Goal: Transaction & Acquisition: Purchase product/service

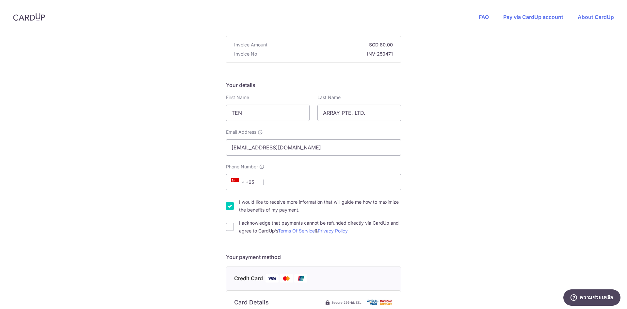
scroll to position [65, 0]
drag, startPoint x: 261, startPoint y: 117, endPoint x: 209, endPoint y: 113, distance: 52.1
click at [209, 113] on div "You are paying Insight Corporate Solutions Pte. Ltd. Insight Corporate Solution…" at bounding box center [313, 272] width 627 height 606
click at [287, 146] on input "[EMAIL_ADDRESS][DOMAIN_NAME]" at bounding box center [313, 147] width 175 height 16
click at [246, 183] on span "+65" at bounding box center [243, 182] width 29 height 8
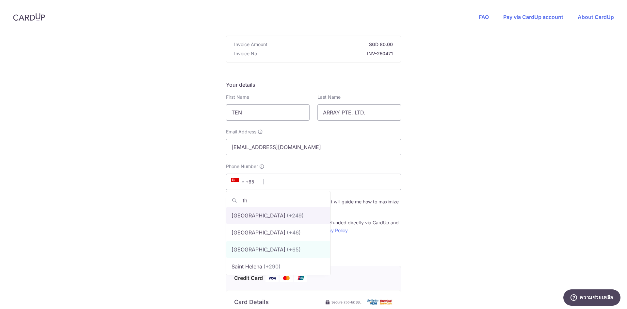
scroll to position [0, 0]
type input "tha"
select select "218"
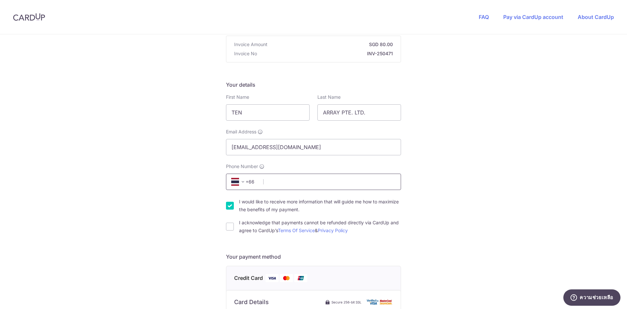
click at [304, 184] on input "Phone Number" at bounding box center [313, 181] width 175 height 16
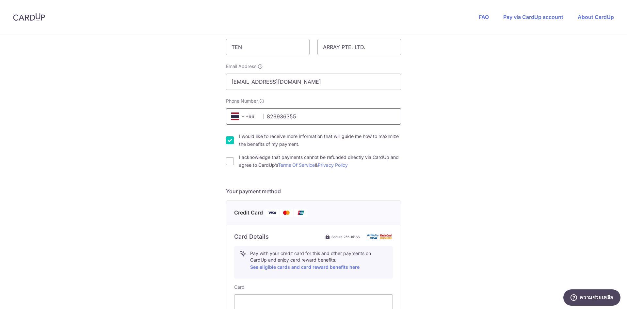
scroll to position [163, 0]
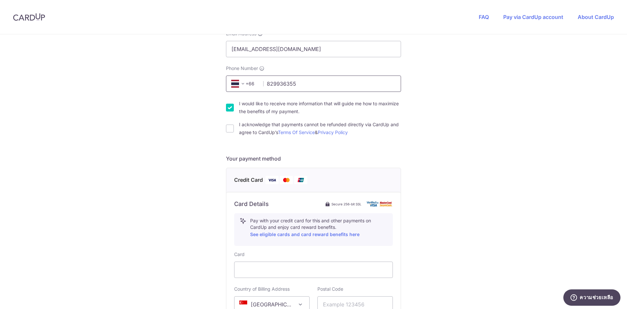
type input "829936355"
click at [292, 126] on label "I acknowledge that payments cannot be refunded directly via CardUp and agree to…" at bounding box center [320, 129] width 162 height 16
click at [234, 126] on input "I acknowledge that payments cannot be refunded directly via CardUp and agree to…" at bounding box center [230, 128] width 8 height 8
checkbox input "true"
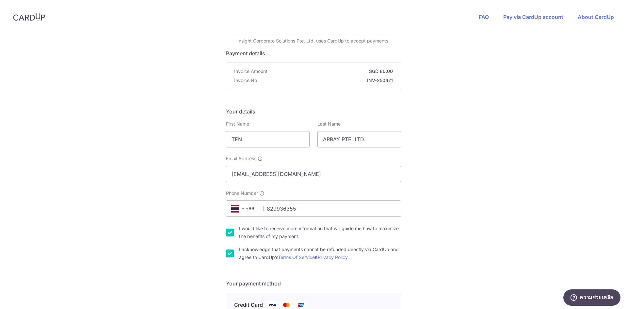
scroll to position [33, 0]
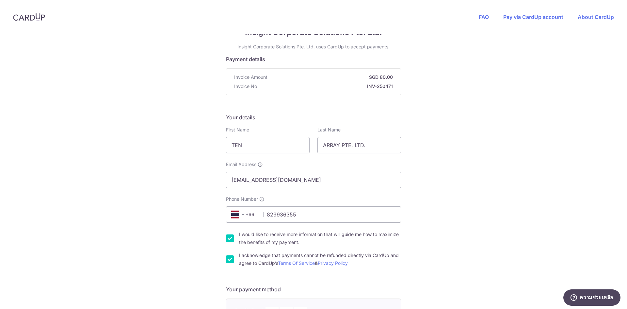
click at [270, 234] on label "I would like to receive more information that will guide me how to maximize the…" at bounding box center [320, 238] width 162 height 16
click at [234, 234] on input "I would like to receive more information that will guide me how to maximize the…" at bounding box center [230, 238] width 8 height 8
checkbox input "false"
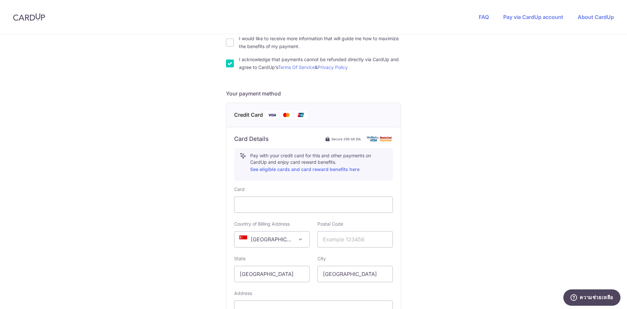
scroll to position [229, 0]
click at [271, 237] on span "[GEOGRAPHIC_DATA]" at bounding box center [272, 239] width 75 height 16
select select "TH"
click at [341, 241] on input "text" at bounding box center [354, 239] width 75 height 16
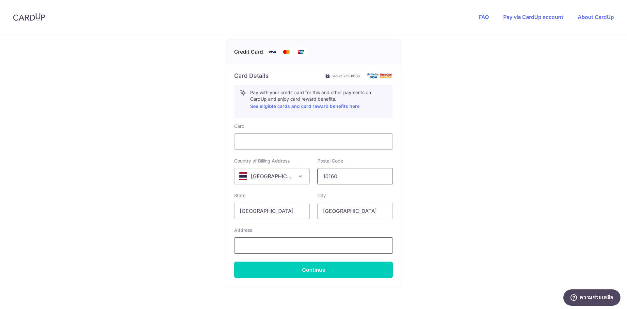
scroll to position [294, 0]
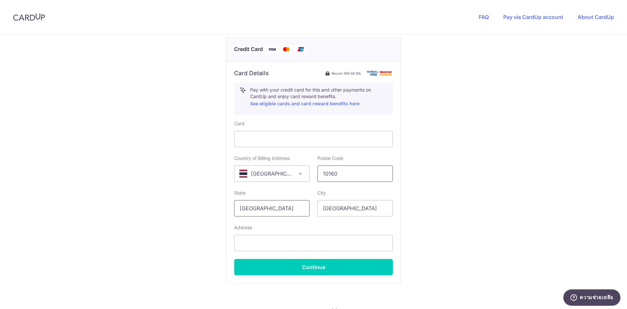
type input "10160"
drag, startPoint x: 285, startPoint y: 210, endPoint x: 203, endPoint y: 201, distance: 81.9
click at [203, 201] on div "You are paying Insight Corporate Solutions Pte. Ltd. Insight Corporate Solution…" at bounding box center [313, 43] width 627 height 606
type input "S"
type input "[GEOGRAPHIC_DATA]"
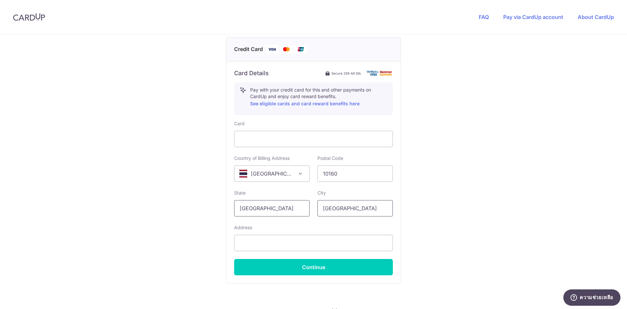
drag, startPoint x: 349, startPoint y: 207, endPoint x: 297, endPoint y: 202, distance: 51.9
click at [297, 202] on div "State [GEOGRAPHIC_DATA] Please enter a valid state name City [GEOGRAPHIC_DATA]" at bounding box center [313, 202] width 167 height 27
type input "[GEOGRAPHIC_DATA]"
drag, startPoint x: 297, startPoint y: 202, endPoint x: 202, endPoint y: 202, distance: 95.0
click at [202, 202] on div "You are paying Insight Corporate Solutions Pte. Ltd. Insight Corporate Solution…" at bounding box center [313, 43] width 627 height 606
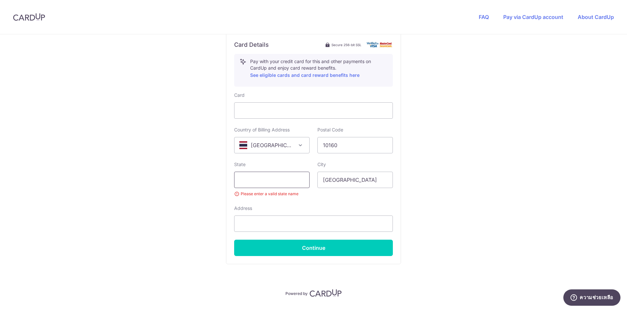
scroll to position [327, 0]
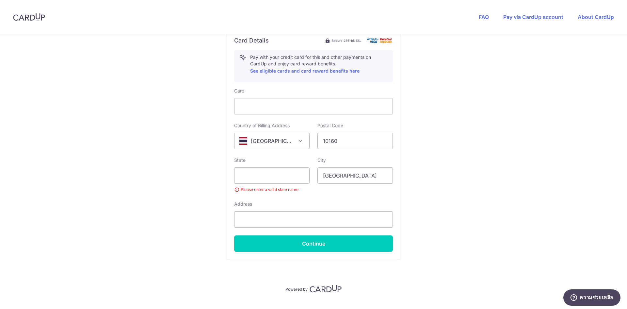
click at [295, 211] on div "Address" at bounding box center [313, 214] width 159 height 27
click at [387, 107] on div at bounding box center [313, 106] width 159 height 16
click at [290, 216] on input "text" at bounding box center [313, 219] width 159 height 16
click at [272, 178] on input "text" at bounding box center [271, 175] width 75 height 16
drag, startPoint x: 362, startPoint y: 178, endPoint x: 308, endPoint y: 173, distance: 54.8
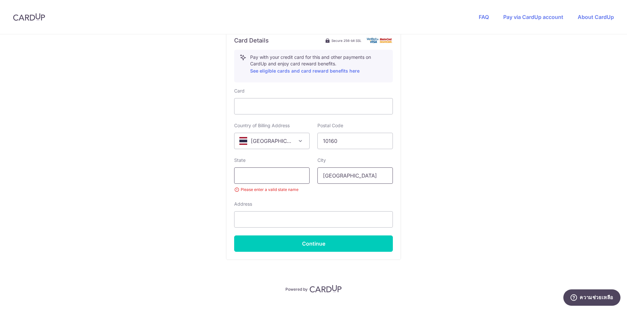
click at [308, 173] on div "State Please enter a valid state name City [GEOGRAPHIC_DATA]" at bounding box center [313, 175] width 167 height 36
click at [273, 175] on input "text" at bounding box center [271, 175] width 75 height 16
paste input "[GEOGRAPHIC_DATA]"
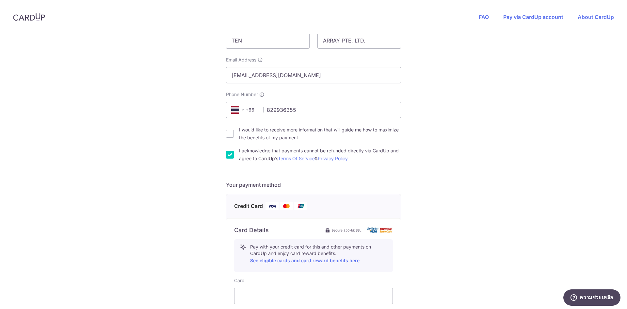
scroll to position [98, 0]
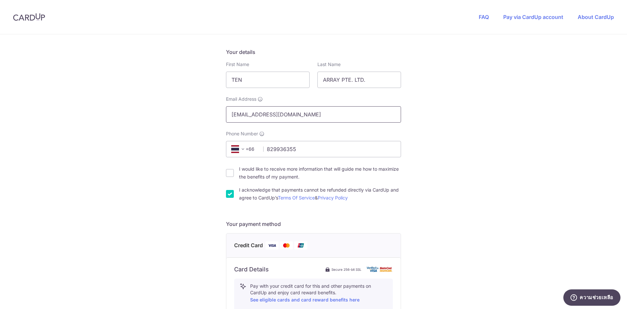
type input "[GEOGRAPHIC_DATA]"
drag, startPoint x: 290, startPoint y: 117, endPoint x: 198, endPoint y: 114, distance: 92.2
click at [198, 114] on div "You are paying Insight Corporate Solutions Pte. Ltd. Insight Corporate Solution…" at bounding box center [313, 239] width 627 height 606
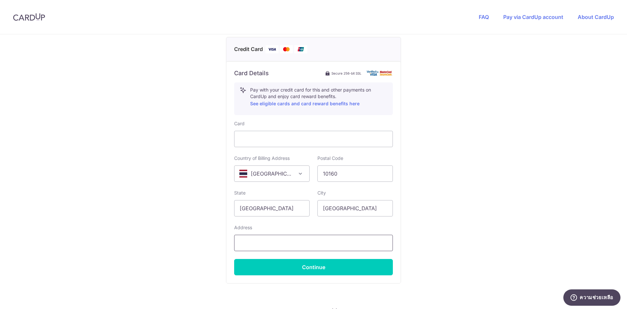
click at [278, 247] on input "text" at bounding box center [313, 243] width 159 height 16
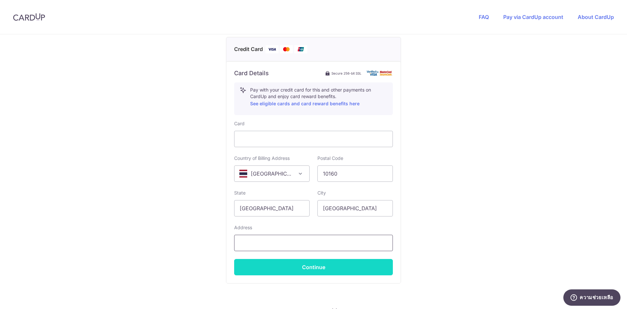
paste input "[EMAIL_ADDRESS][DOMAIN_NAME]"
type input "[EMAIL_ADDRESS][DOMAIN_NAME]"
click at [319, 267] on button "Continue" at bounding box center [313, 267] width 159 height 16
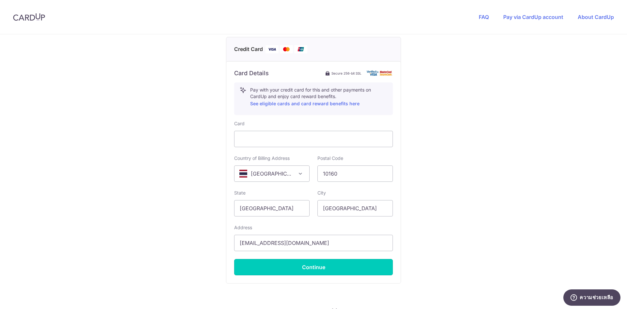
type input "**** 3057"
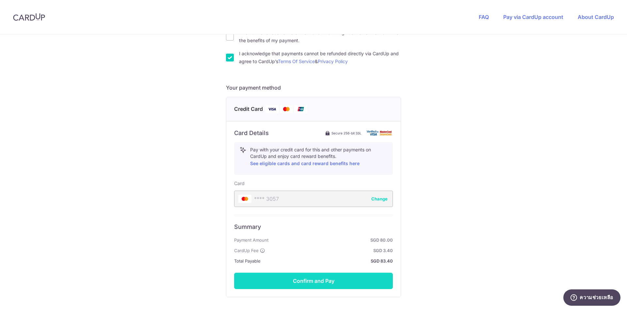
scroll to position [274, 0]
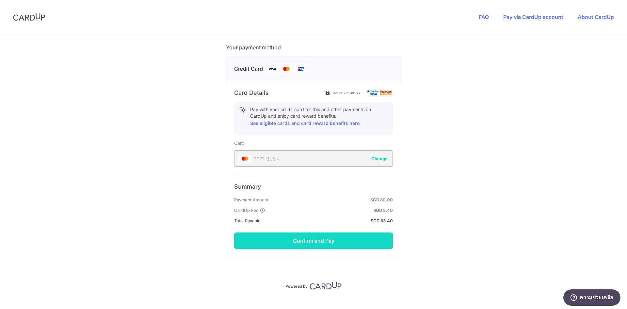
click at [325, 242] on button "Confirm and Pay" at bounding box center [313, 240] width 159 height 16
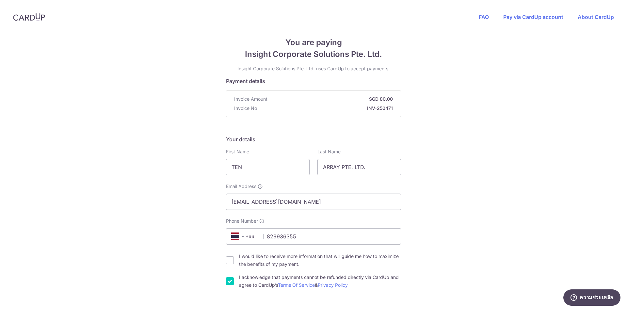
scroll to position [0, 0]
